Goal: Information Seeking & Learning: Learn about a topic

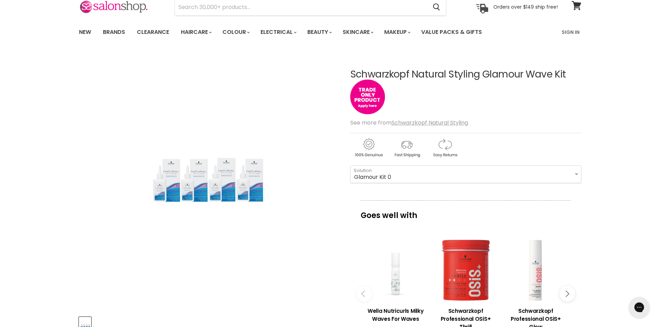
scroll to position [69, 0]
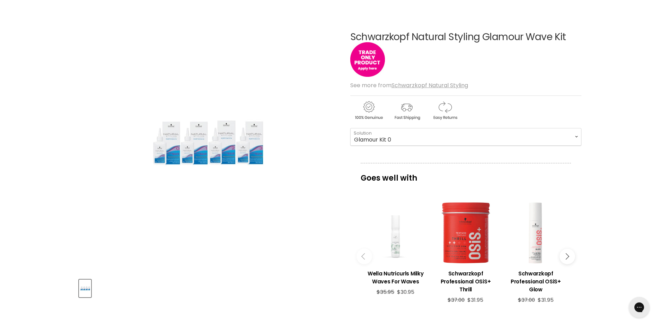
click at [215, 154] on img "Schwarzkopf Natural Styling Glamour Wave Kit image. Click or Scroll to Zoom." at bounding box center [208, 143] width 121 height 182
drag, startPoint x: 133, startPoint y: 114, endPoint x: 201, endPoint y: 150, distance: 76.7
click at [201, 150] on div "Click or scroll to zoom Tap or pinch to zoom" at bounding box center [208, 144] width 259 height 259
click at [201, 150] on img "Schwarzkopf Natural Styling Glamour Wave Kit image. Click or Scroll to Zoom." at bounding box center [208, 143] width 121 height 182
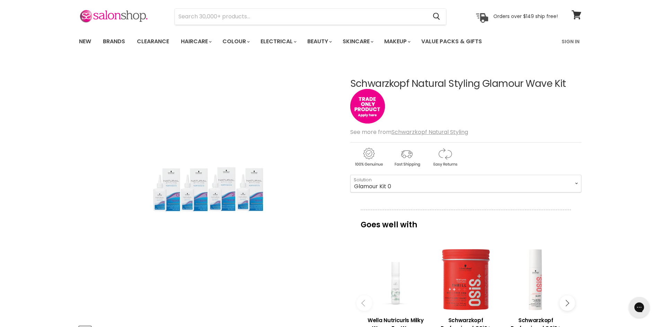
scroll to position [0, 0]
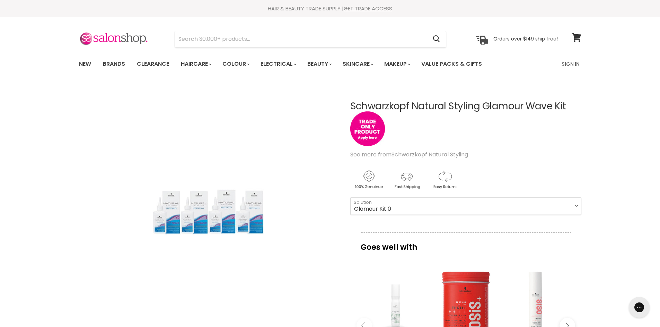
click at [229, 214] on img "Schwarzkopf Natural Styling Glamour Wave Kit image. Click or Scroll to Zoom." at bounding box center [208, 213] width 121 height 182
drag, startPoint x: 155, startPoint y: 188, endPoint x: 261, endPoint y: 240, distance: 118.5
click at [262, 240] on img "Schwarzkopf Natural Styling Glamour Wave Kit image. Click or Scroll to Zoom." at bounding box center [208, 213] width 121 height 182
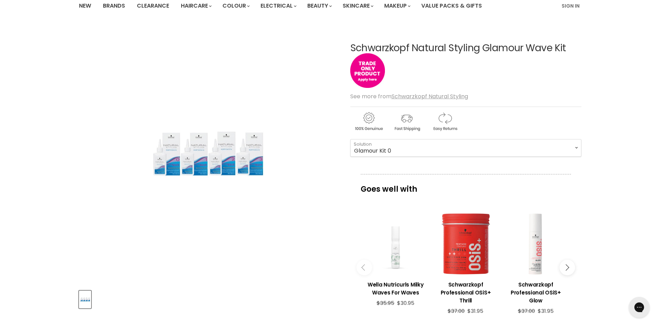
scroll to position [69, 0]
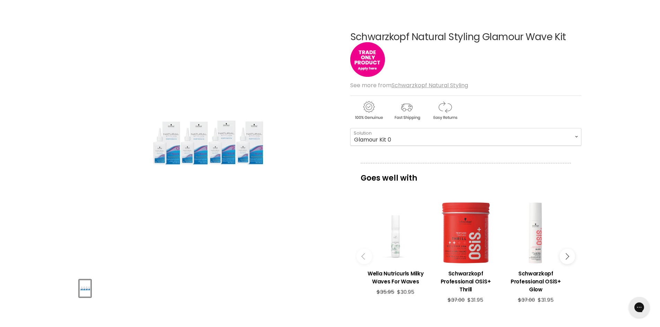
click at [79, 287] on button "Product thumbnails" at bounding box center [85, 289] width 12 height 18
click at [205, 153] on img "Schwarzkopf Natural Styling Glamour Wave Kit image. Click or Scroll to Zoom." at bounding box center [208, 143] width 121 height 182
drag, startPoint x: 206, startPoint y: 148, endPoint x: 233, endPoint y: 141, distance: 28.2
click at [232, 142] on img "Schwarzkopf Natural Styling Glamour Wave Kit image. Click or Scroll to Zoom." at bounding box center [208, 143] width 121 height 182
